Goal: Transaction & Acquisition: Obtain resource

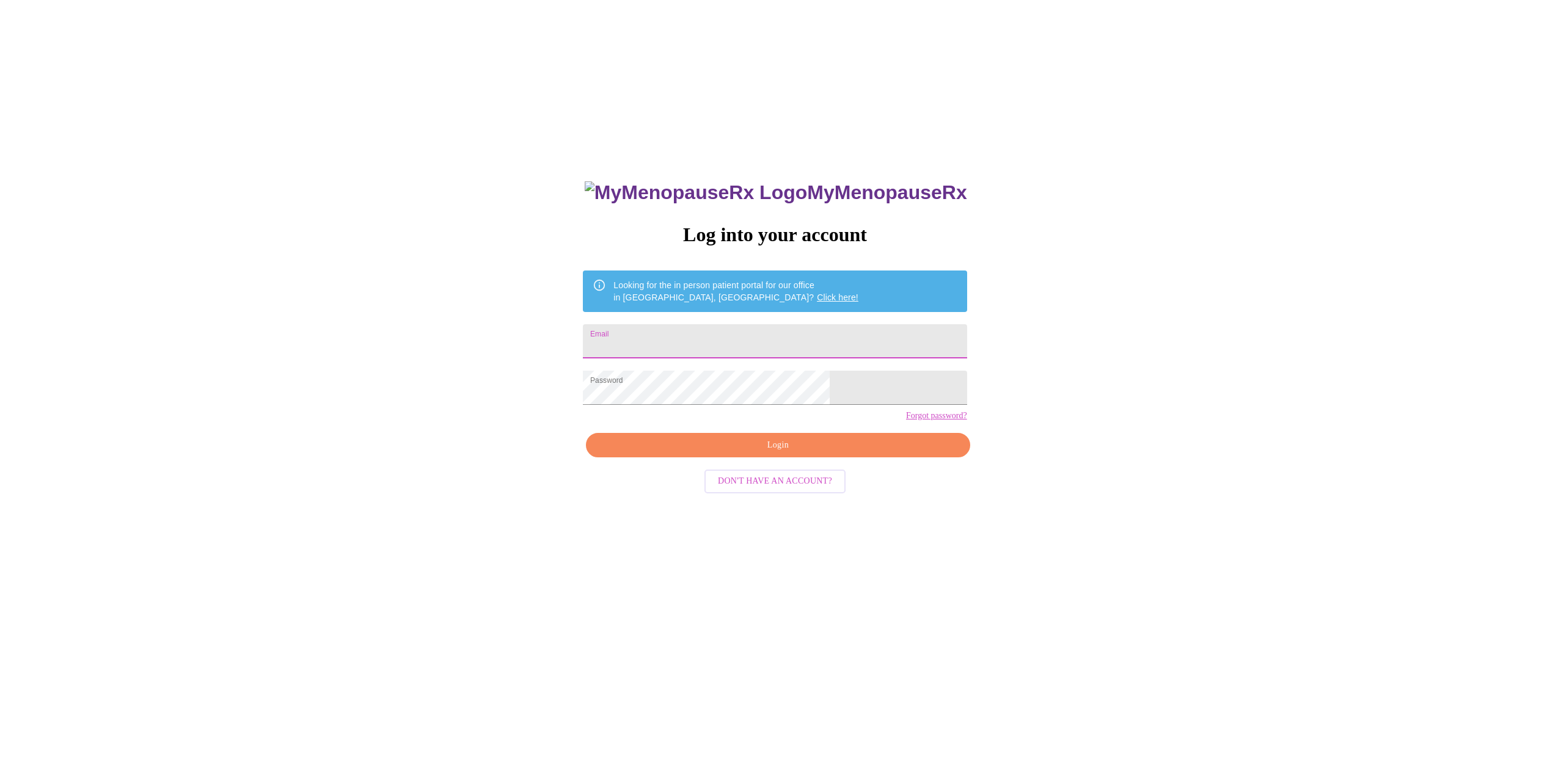
click at [708, 332] on input "Email" at bounding box center [775, 341] width 384 height 34
type input "[EMAIL_ADDRESS][DOMAIN_NAME]"
click at [777, 453] on span "Login" at bounding box center [778, 445] width 356 height 15
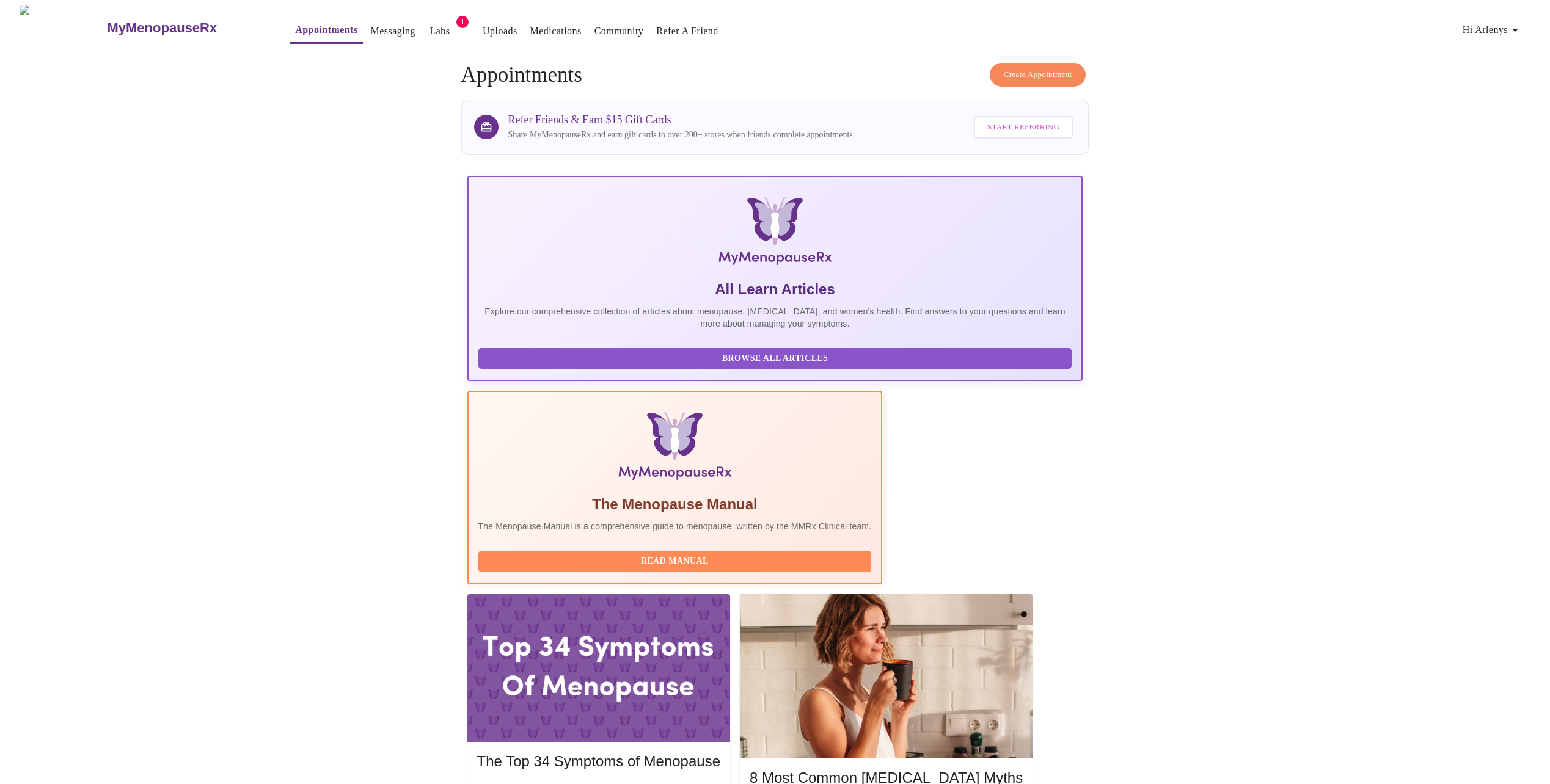
click at [430, 23] on link "Labs" at bounding box center [440, 31] width 20 height 17
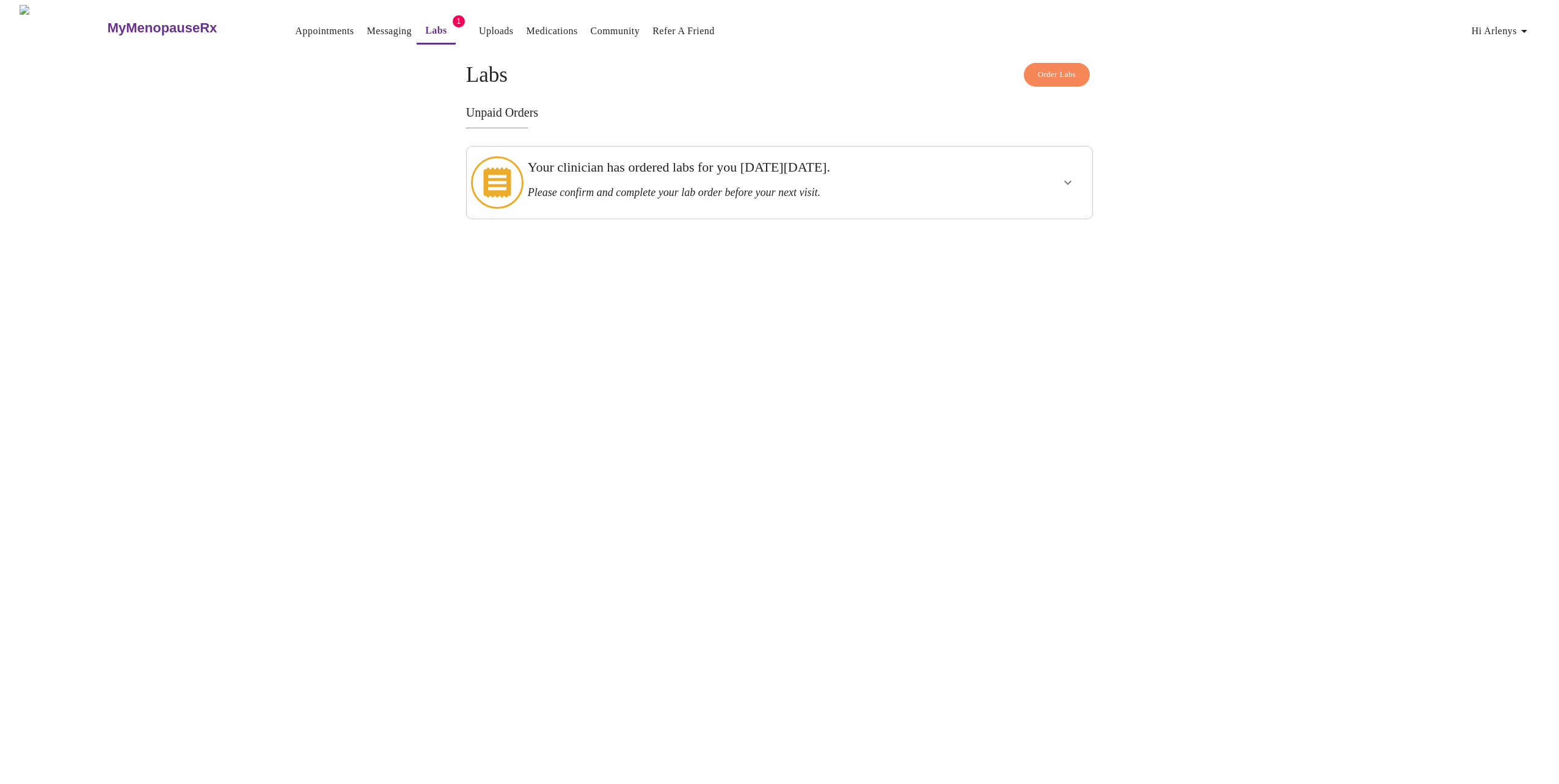
click at [636, 186] on h3 "Please confirm and complete your lab order before your next visit." at bounding box center [749, 192] width 442 height 13
click at [1065, 180] on icon "show more" at bounding box center [1068, 182] width 7 height 5
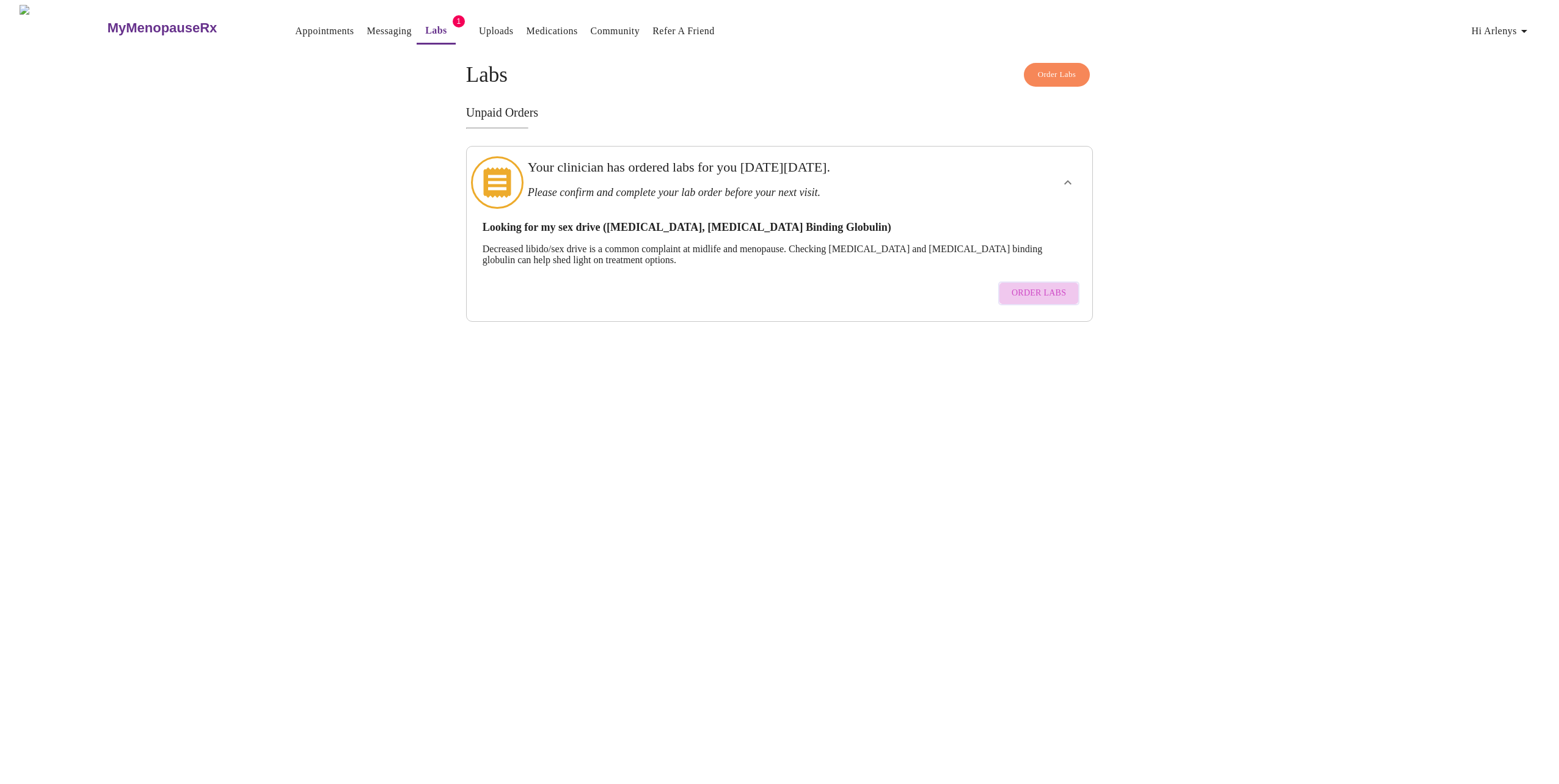
click at [1044, 286] on span "Order Labs" at bounding box center [1039, 293] width 54 height 15
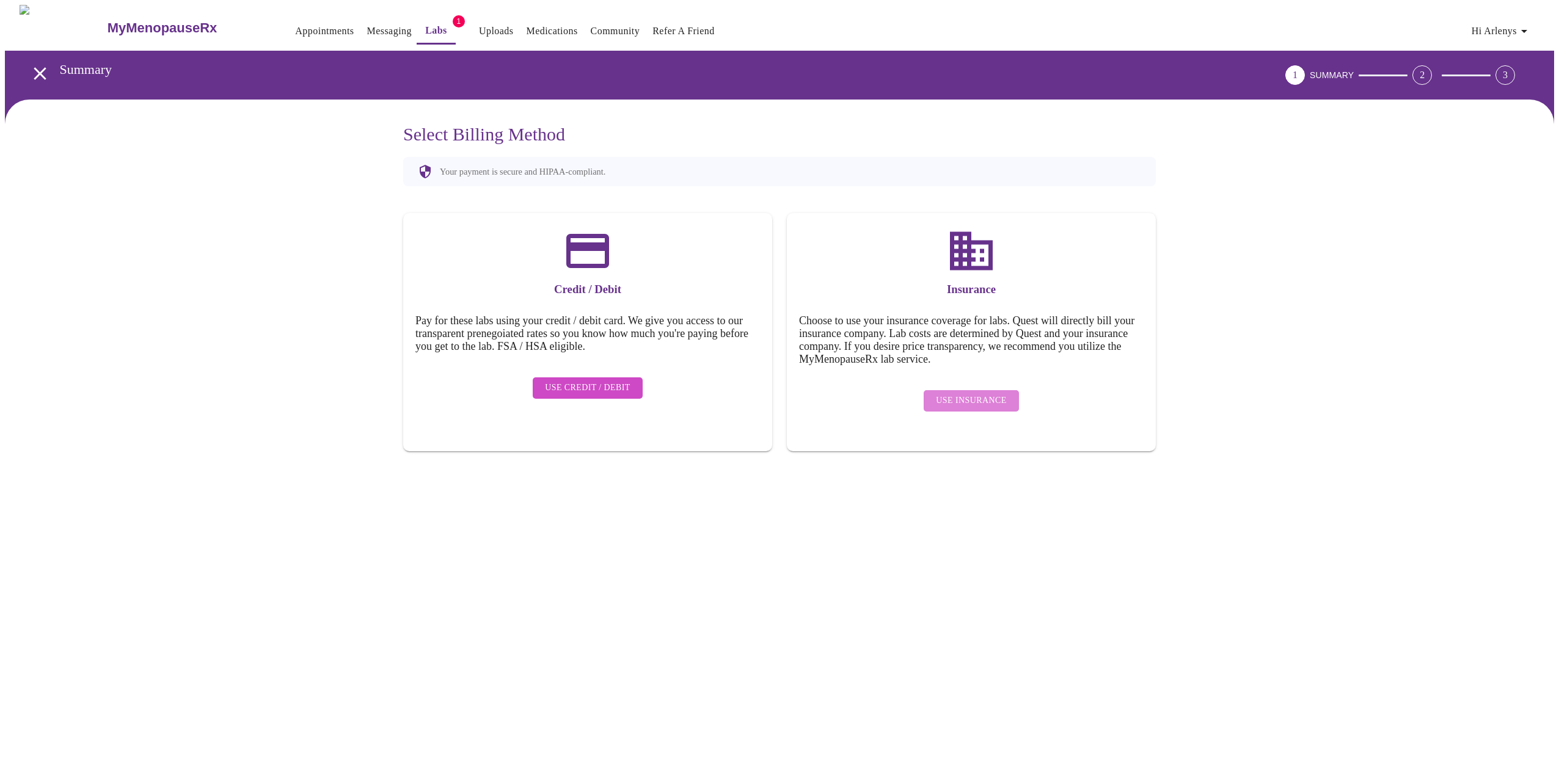
click at [988, 395] on span "Use Insurance" at bounding box center [971, 401] width 70 height 15
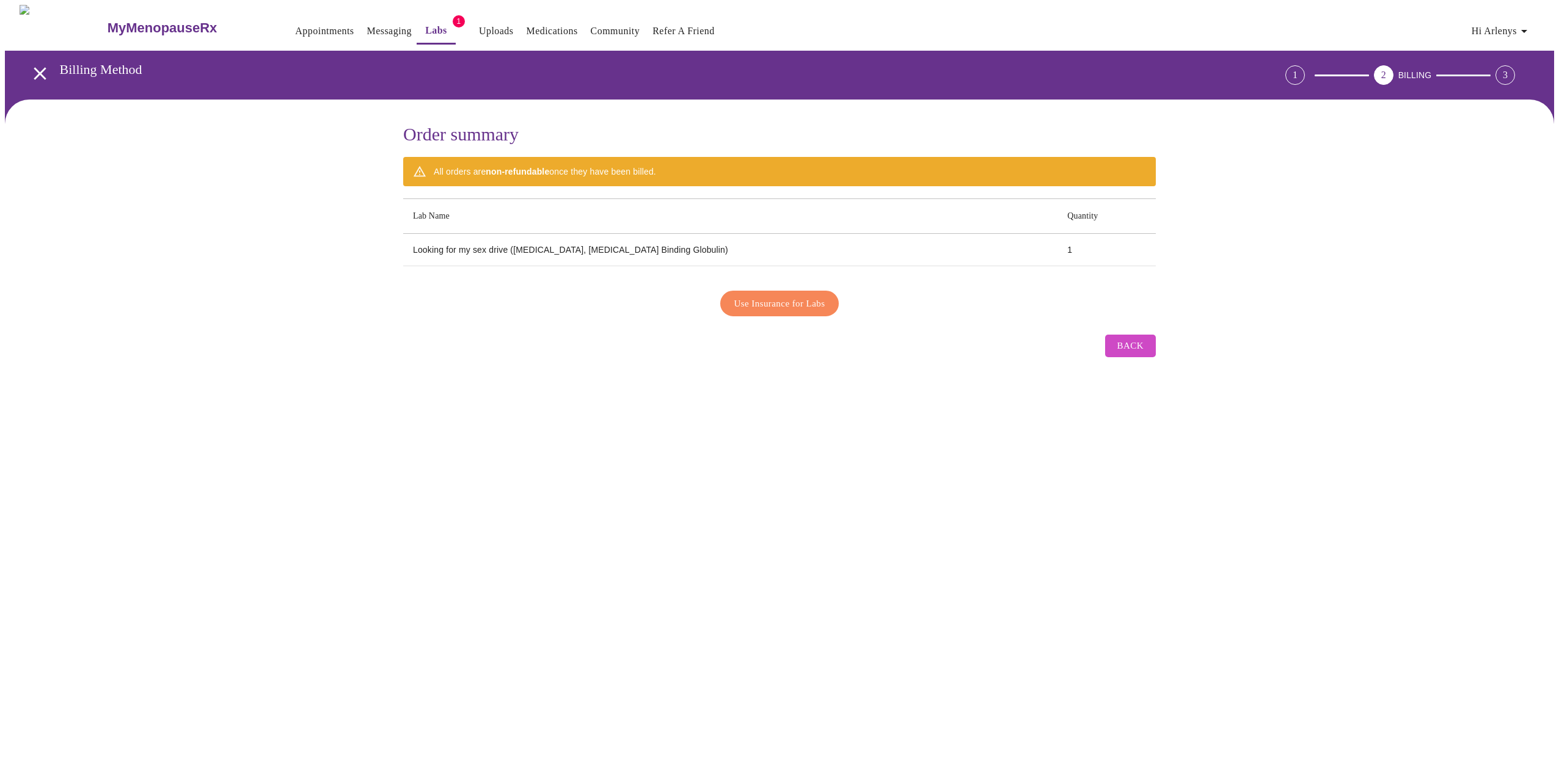
click at [793, 302] on span "Use Insurance for Labs" at bounding box center [779, 304] width 91 height 16
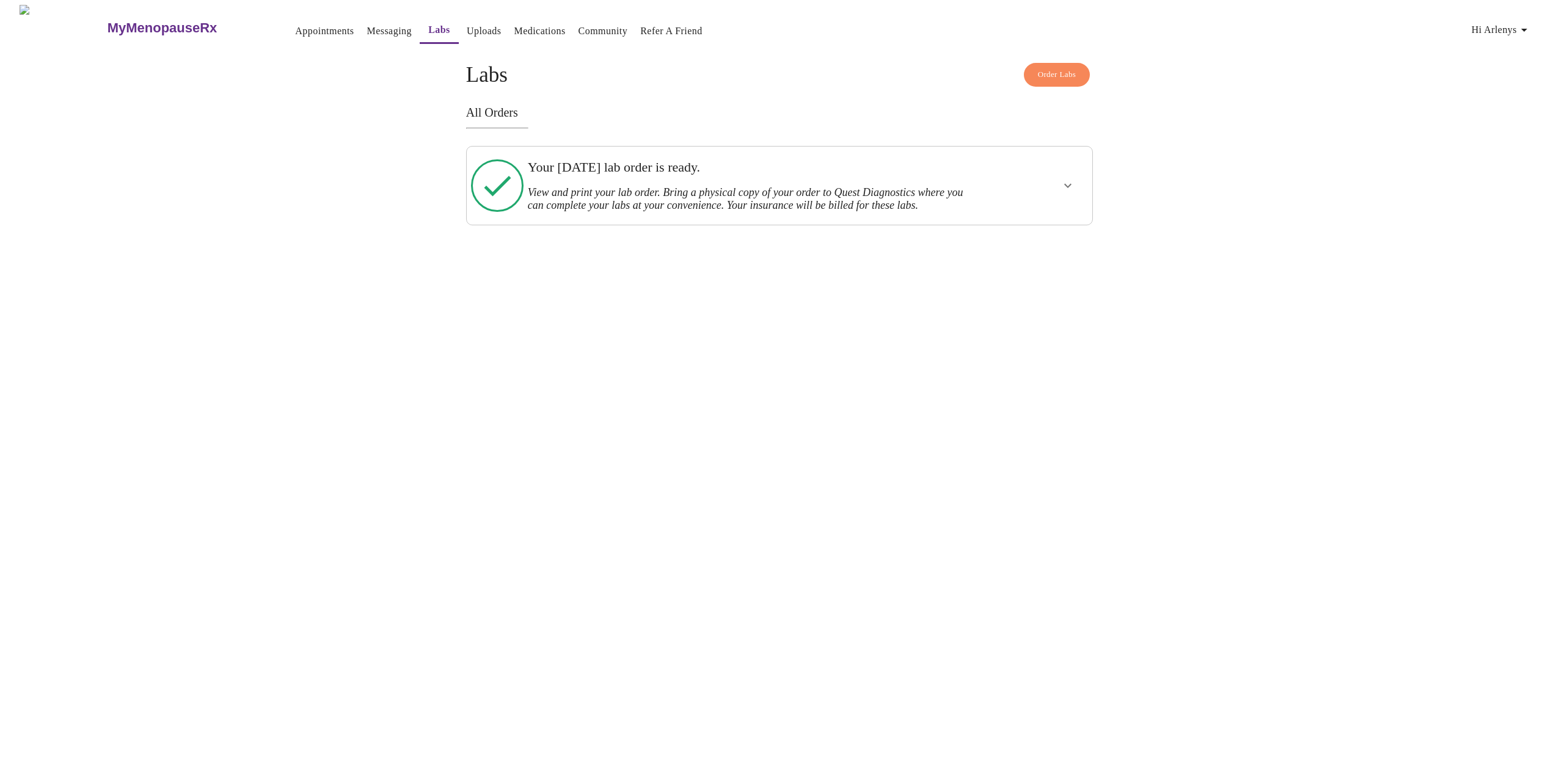
click at [1073, 191] on icon "show more" at bounding box center [1068, 186] width 14 height 14
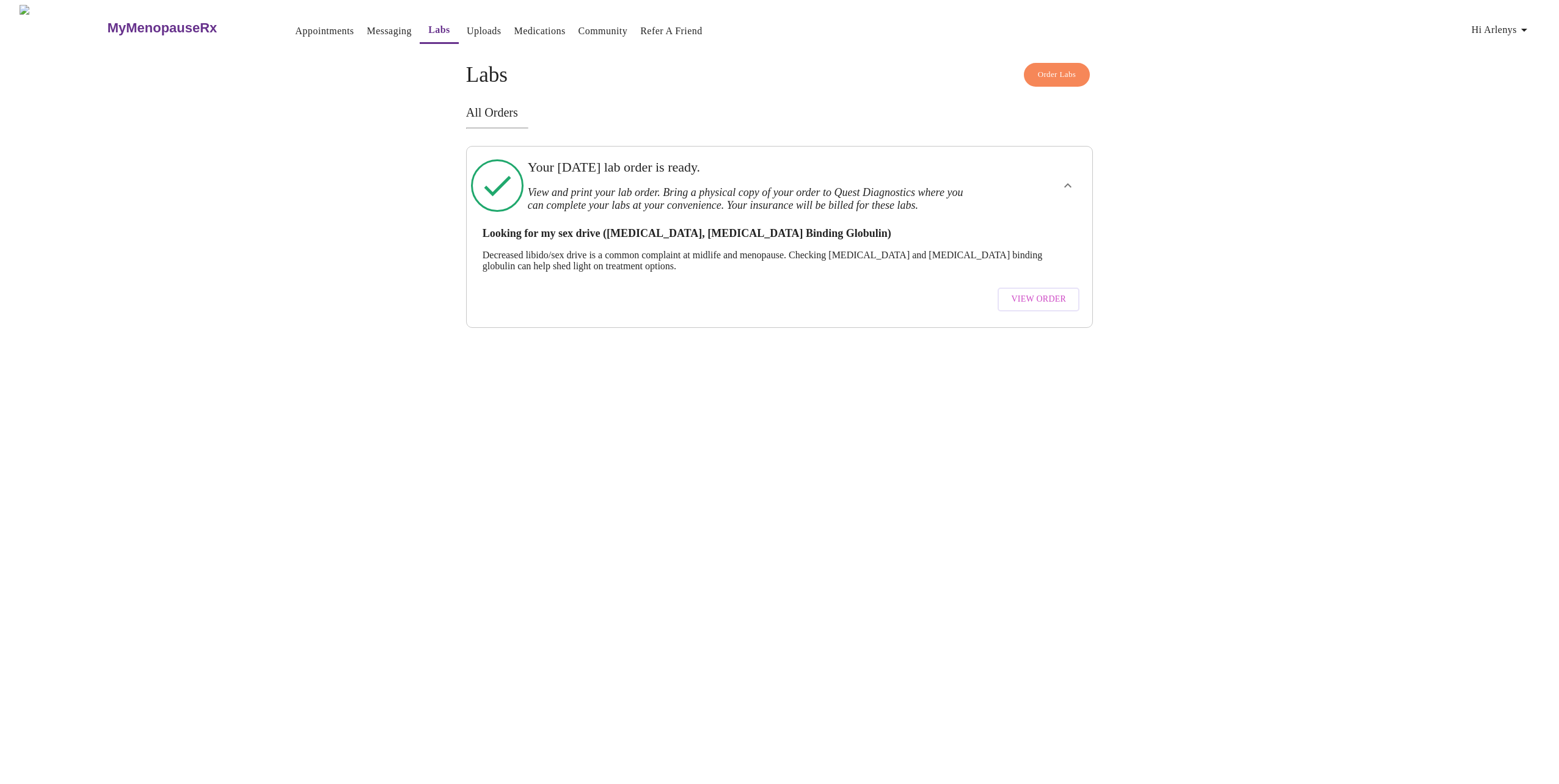
click at [1044, 306] on span "View Order" at bounding box center [1038, 299] width 55 height 15
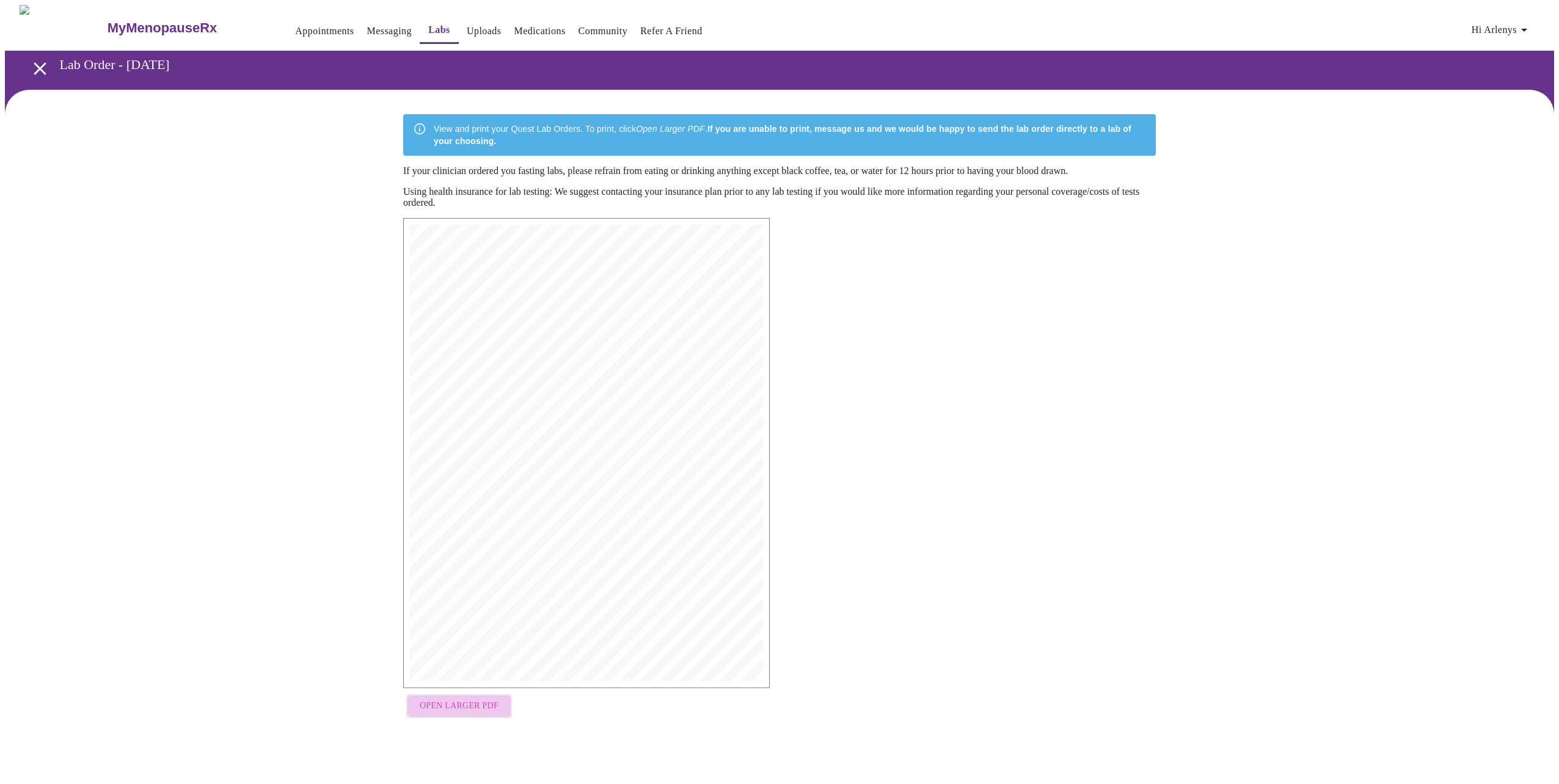
click at [481, 713] on span "Open Larger PDF" at bounding box center [459, 706] width 79 height 15
